Goal: Check status: Check status

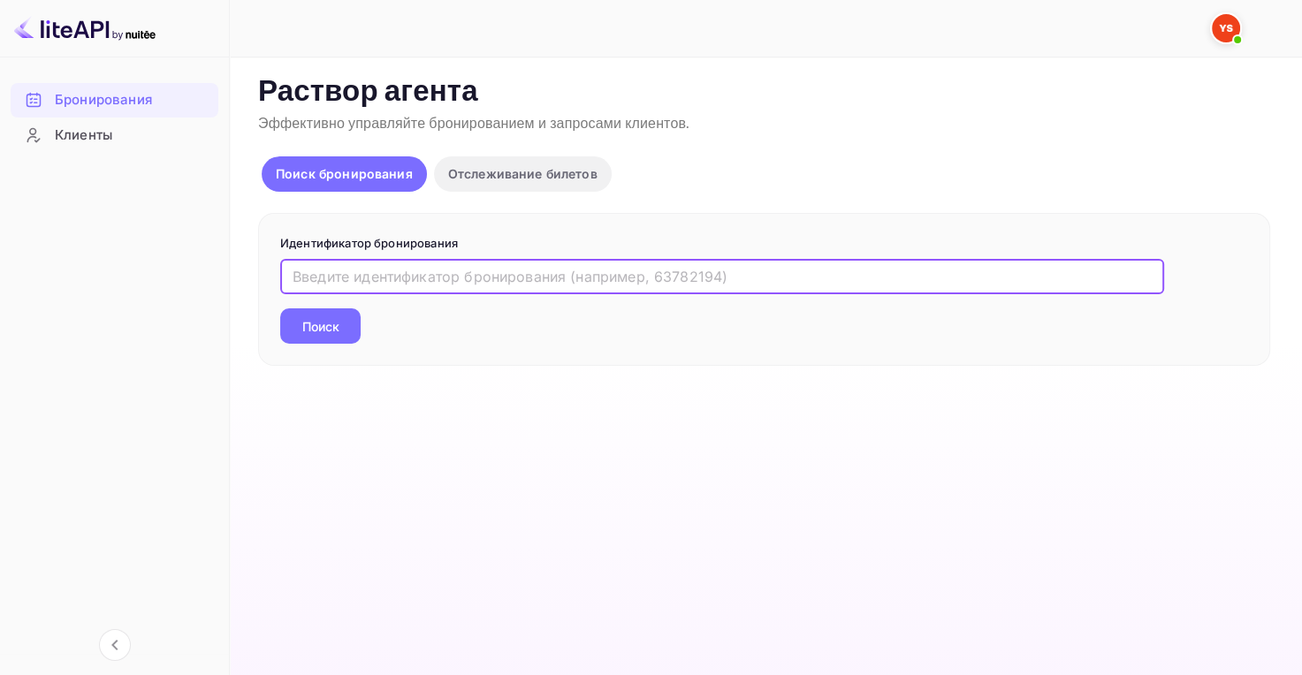
drag, startPoint x: 0, startPoint y: 0, endPoint x: 389, endPoint y: 278, distance: 478.2
type input "9871039"
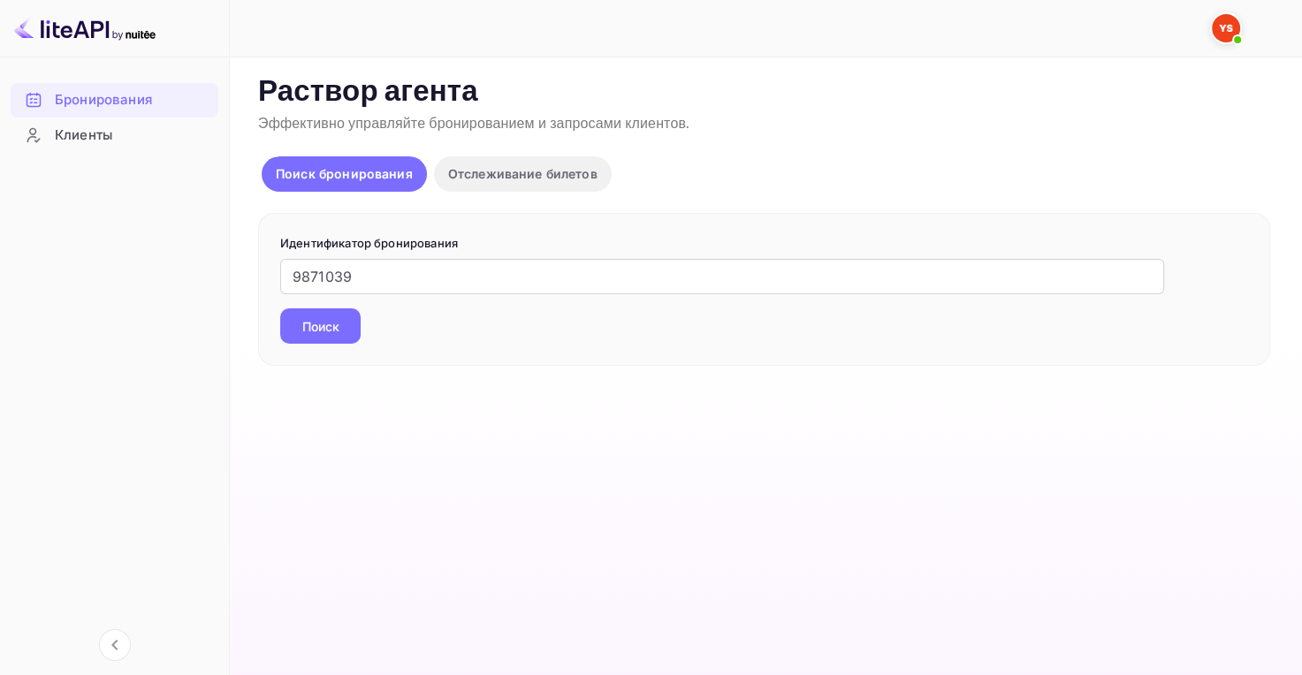
click at [342, 318] on button "Поиск" at bounding box center [320, 325] width 80 height 35
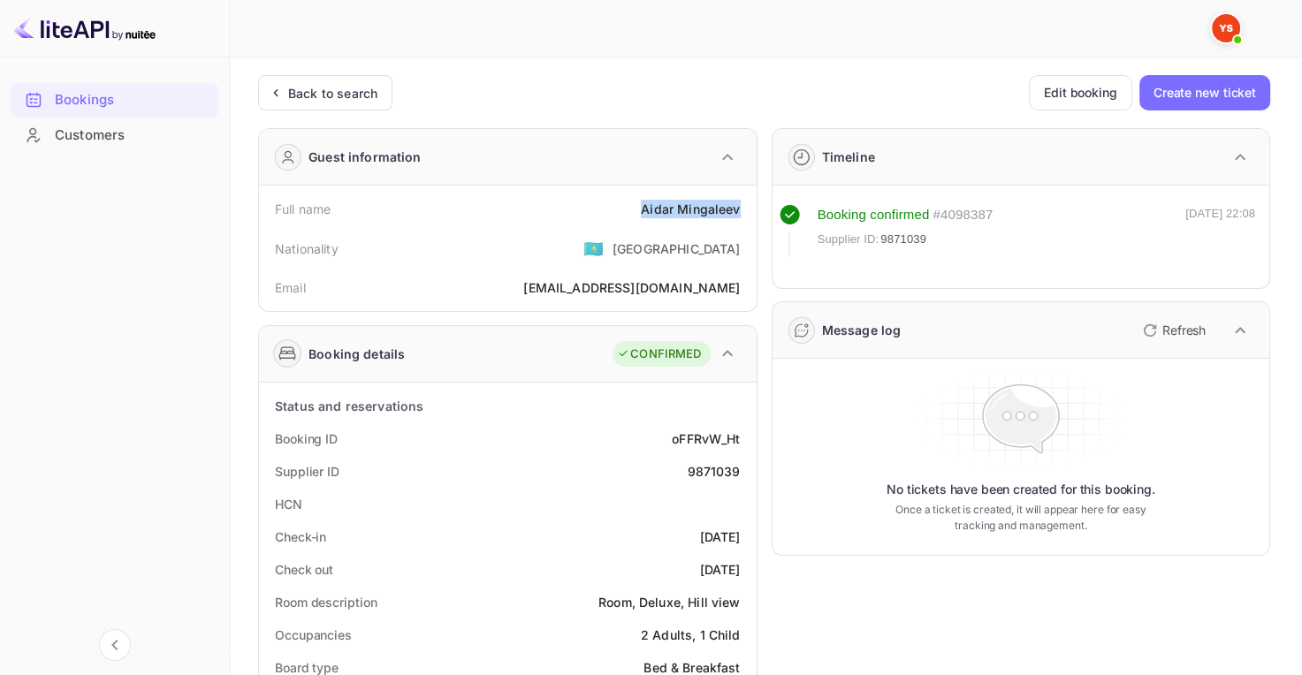
drag, startPoint x: 641, startPoint y: 209, endPoint x: 741, endPoint y: 217, distance: 101.1
click at [741, 217] on div "Full name [PERSON_NAME]" at bounding box center [507, 209] width 483 height 33
copy div "[PERSON_NAME]"
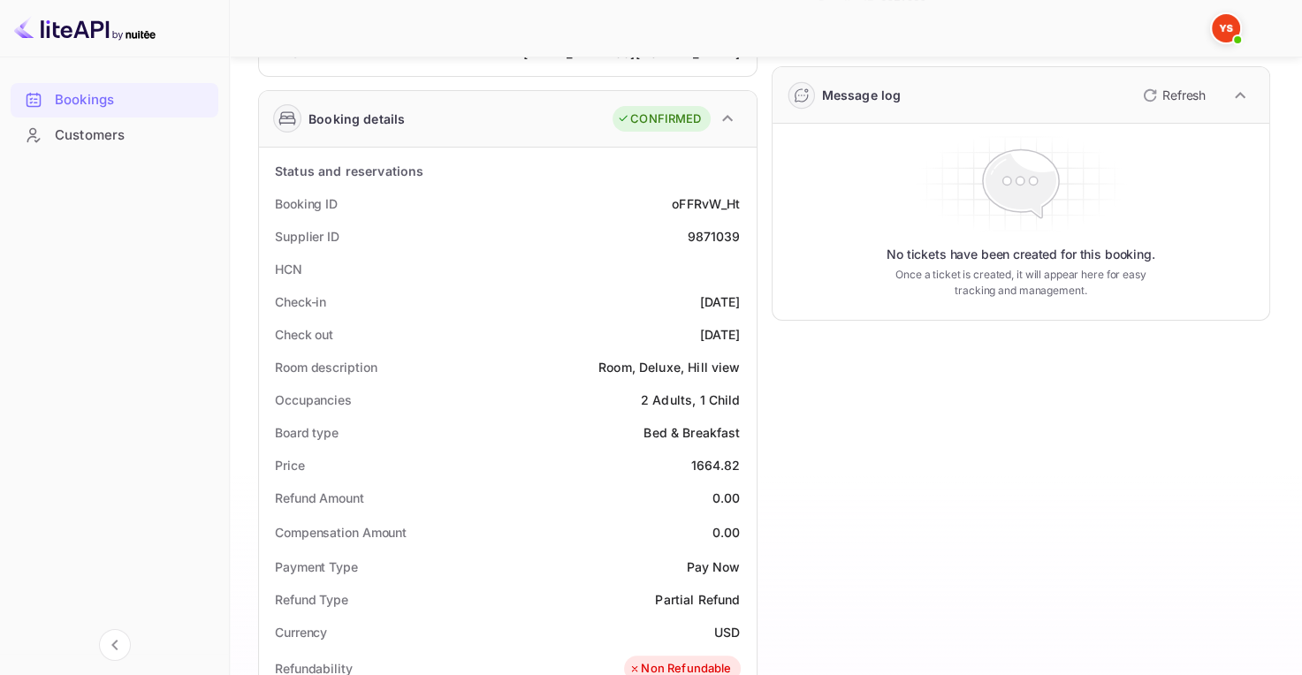
scroll to position [265, 0]
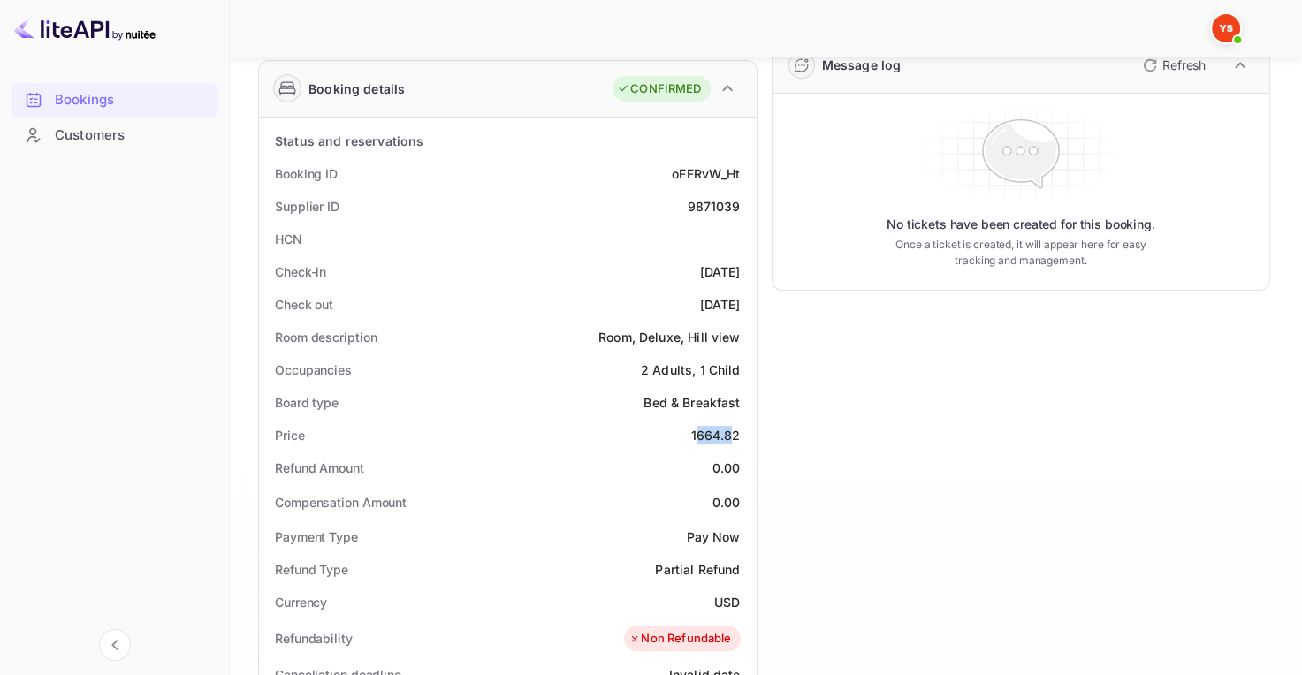
drag, startPoint x: 695, startPoint y: 428, endPoint x: 734, endPoint y: 431, distance: 39.9
click at [734, 431] on div "1664.82" at bounding box center [714, 435] width 49 height 19
click at [694, 455] on div "Refund Amount 0.00" at bounding box center [507, 468] width 483 height 33
drag, startPoint x: 691, startPoint y: 435, endPoint x: 739, endPoint y: 435, distance: 47.7
click at [739, 435] on div "1664.82" at bounding box center [714, 435] width 49 height 19
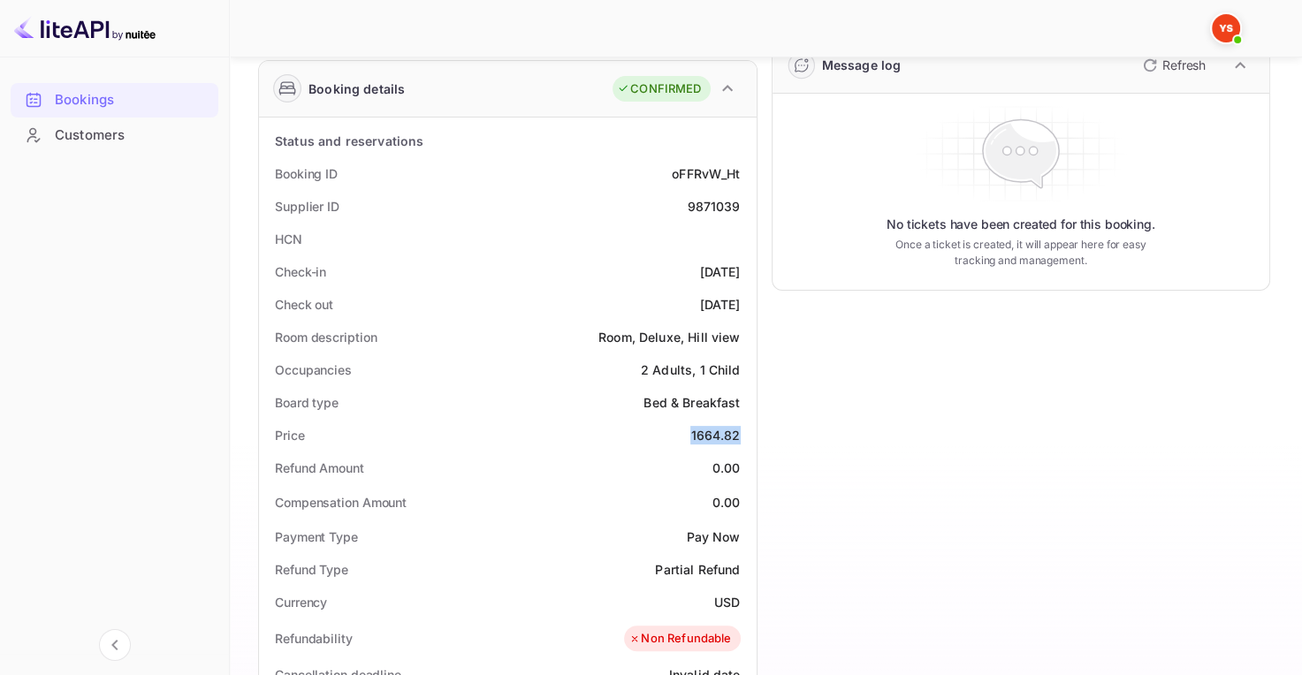
copy div "1664.82"
drag, startPoint x: 707, startPoint y: 596, endPoint x: 740, endPoint y: 604, distance: 33.6
click at [740, 604] on div "Currency USD" at bounding box center [507, 602] width 483 height 33
copy ya-tr-span "USD"
